Goal: Transaction & Acquisition: Purchase product/service

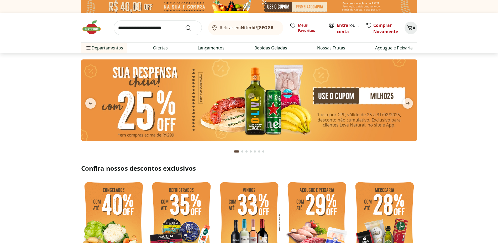
click at [138, 30] on input "search" at bounding box center [158, 27] width 88 height 15
type input "******"
click at [185, 25] on button "Submit Search" at bounding box center [191, 28] width 13 height 6
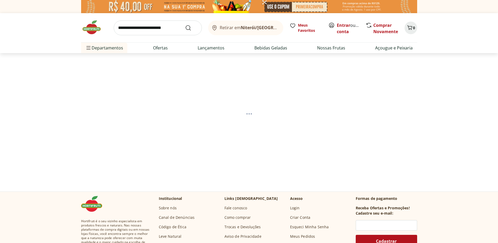
select select "**********"
